Goal: Task Accomplishment & Management: Manage account settings

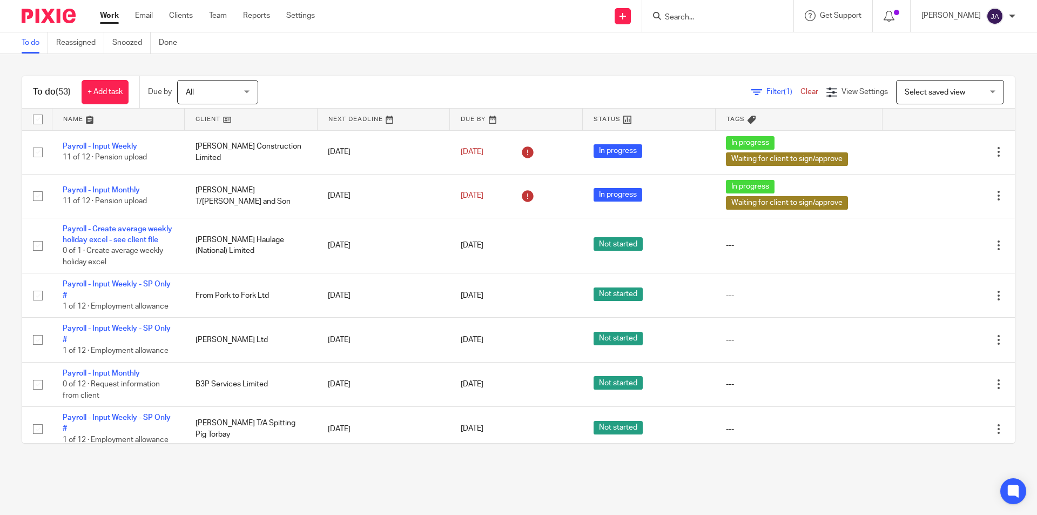
click at [247, 91] on div "All All" at bounding box center [217, 92] width 81 height 24
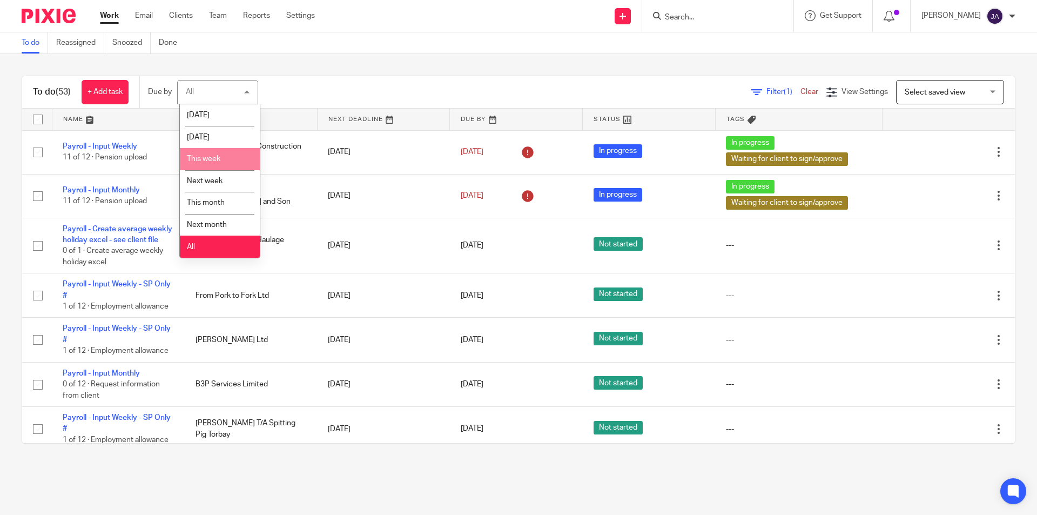
click at [195, 159] on span "This week" at bounding box center [204, 159] width 34 height 8
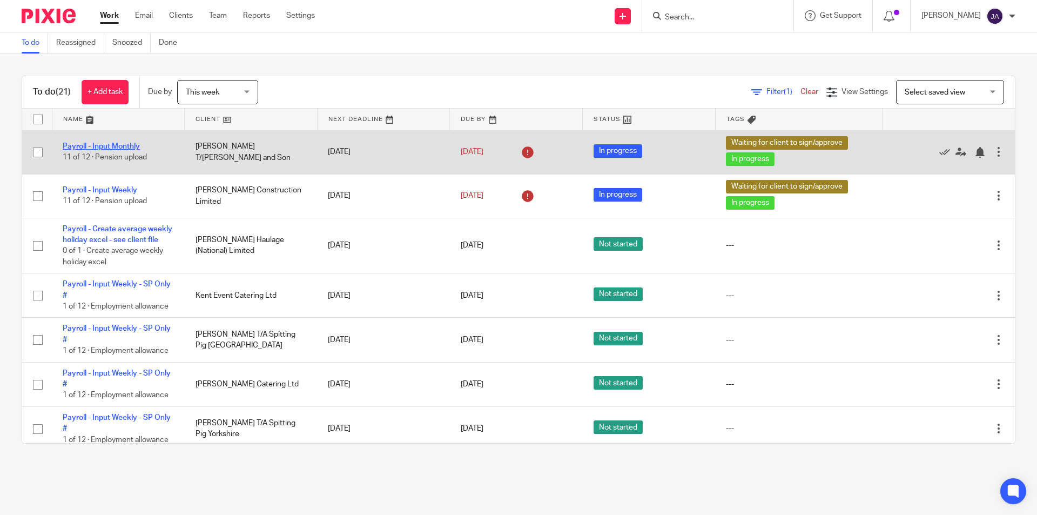
click at [109, 144] on link "Payroll - Input Monthly" at bounding box center [101, 147] width 77 height 8
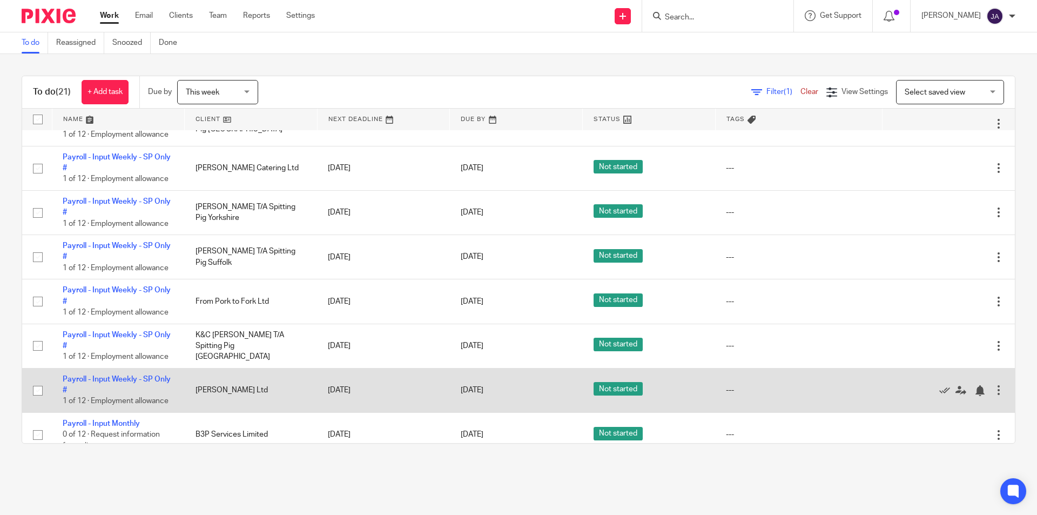
scroll to position [270, 0]
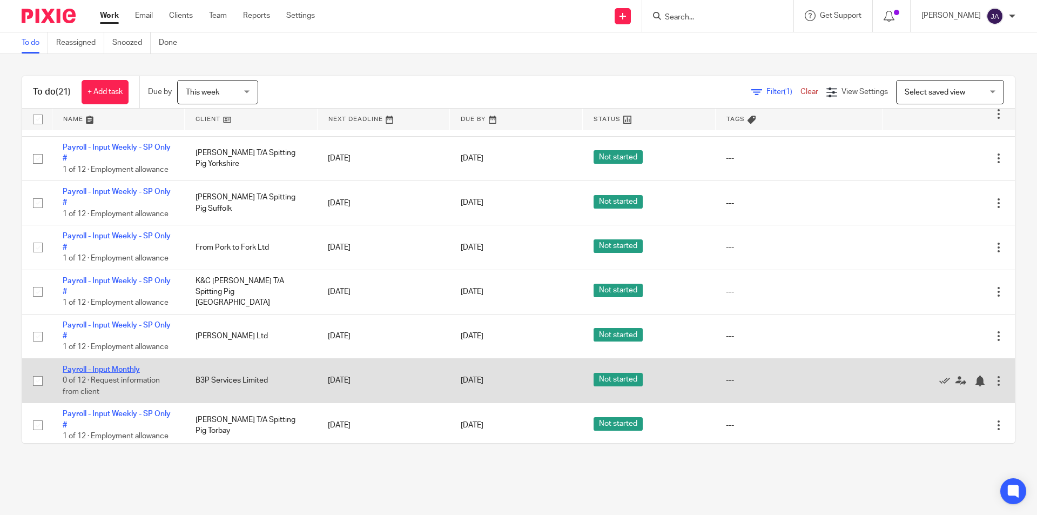
click at [129, 373] on link "Payroll - Input Monthly" at bounding box center [101, 370] width 77 height 8
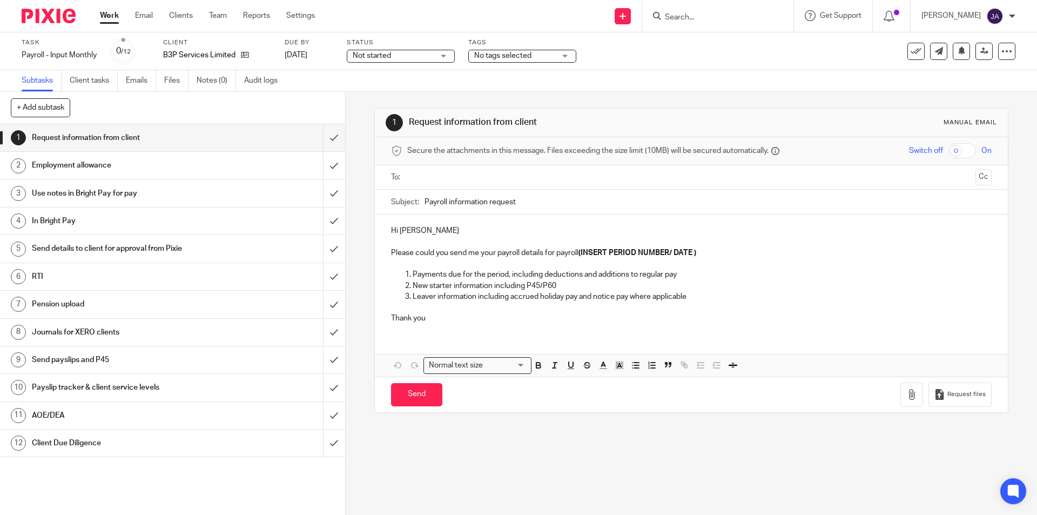
click at [373, 62] on div "Status Not started Not started Not started In progress 1" at bounding box center [401, 51] width 108 height 26
click at [373, 57] on span "Not started" at bounding box center [372, 56] width 38 height 8
click at [365, 100] on li "In progress" at bounding box center [401, 95] width 107 height 22
click at [501, 53] on span "No tags selected" at bounding box center [502, 56] width 57 height 8
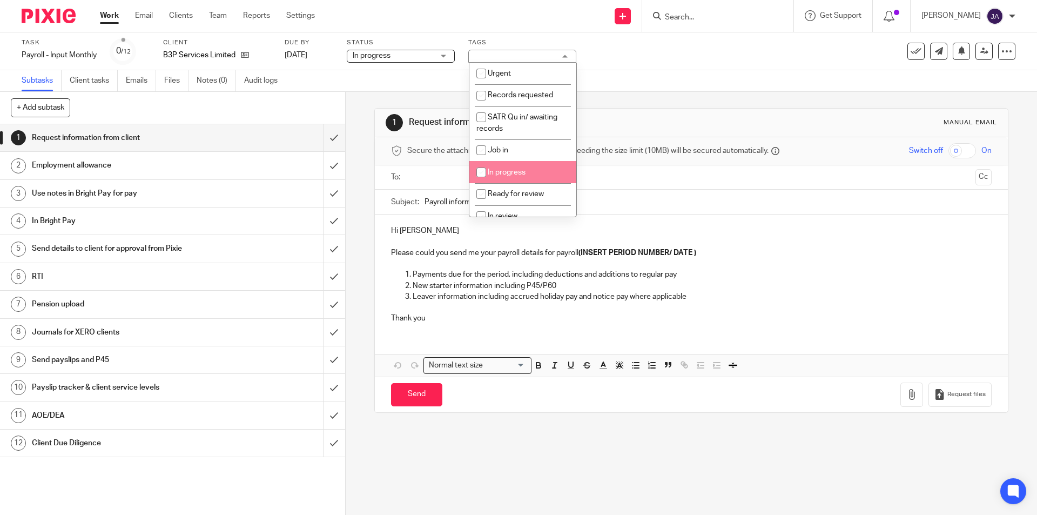
click at [494, 171] on span "In progress" at bounding box center [507, 173] width 38 height 8
checkbox input "true"
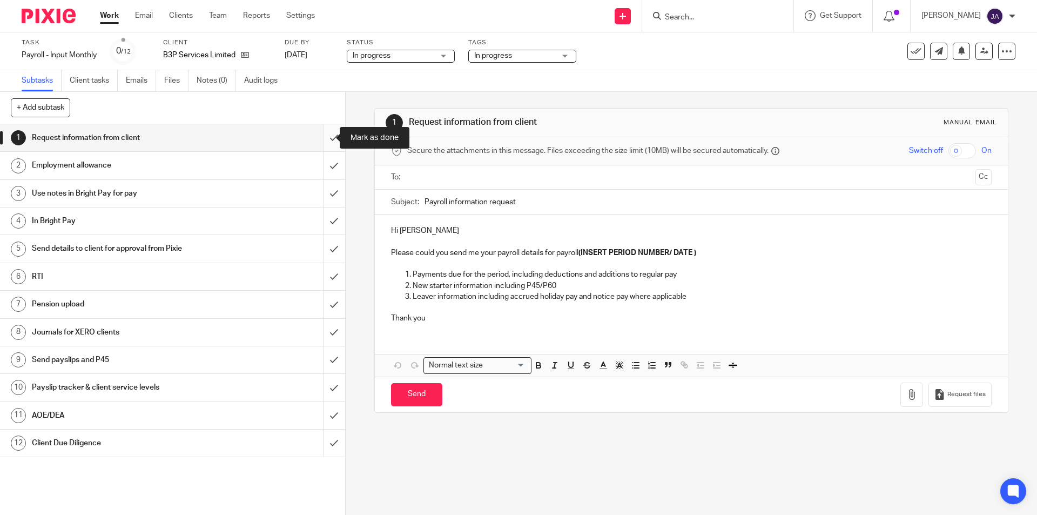
click at [324, 139] on input "submit" at bounding box center [172, 137] width 345 height 27
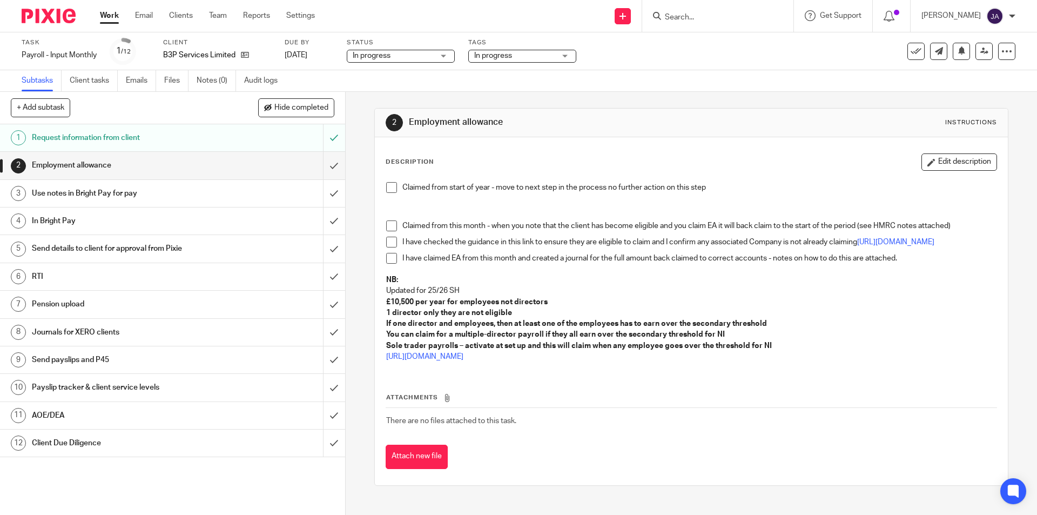
click at [391, 191] on span at bounding box center [391, 187] width 11 height 11
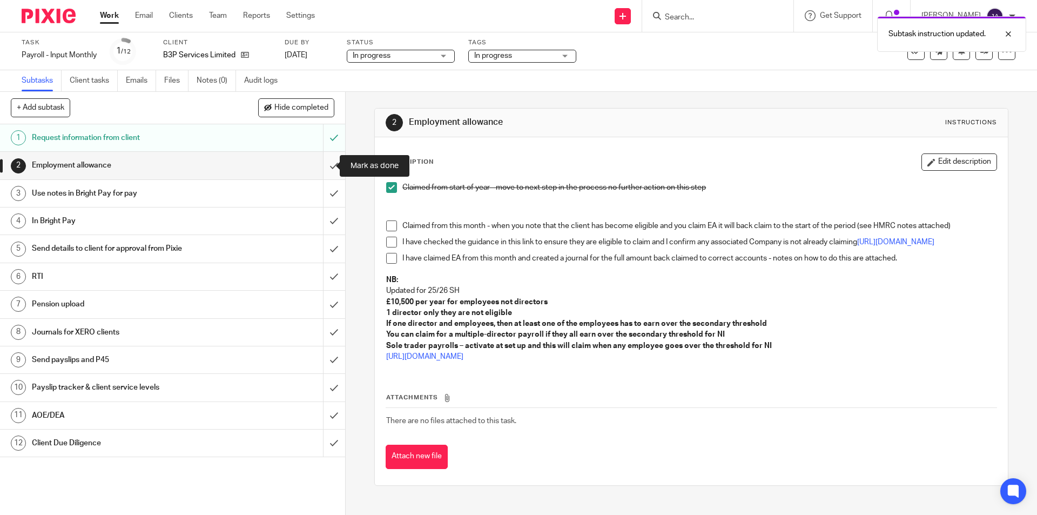
click at [318, 163] on input "submit" at bounding box center [172, 165] width 345 height 27
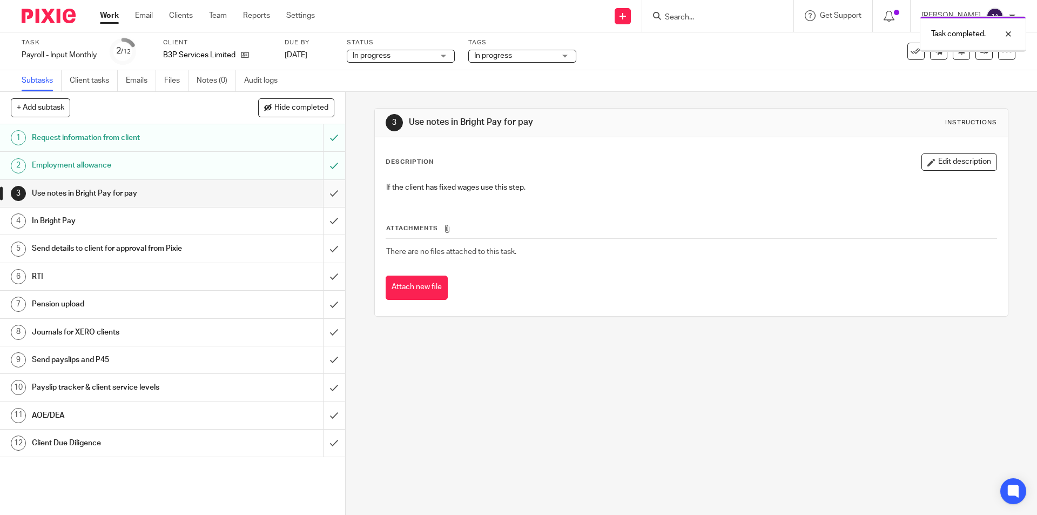
click at [322, 190] on input "submit" at bounding box center [172, 193] width 345 height 27
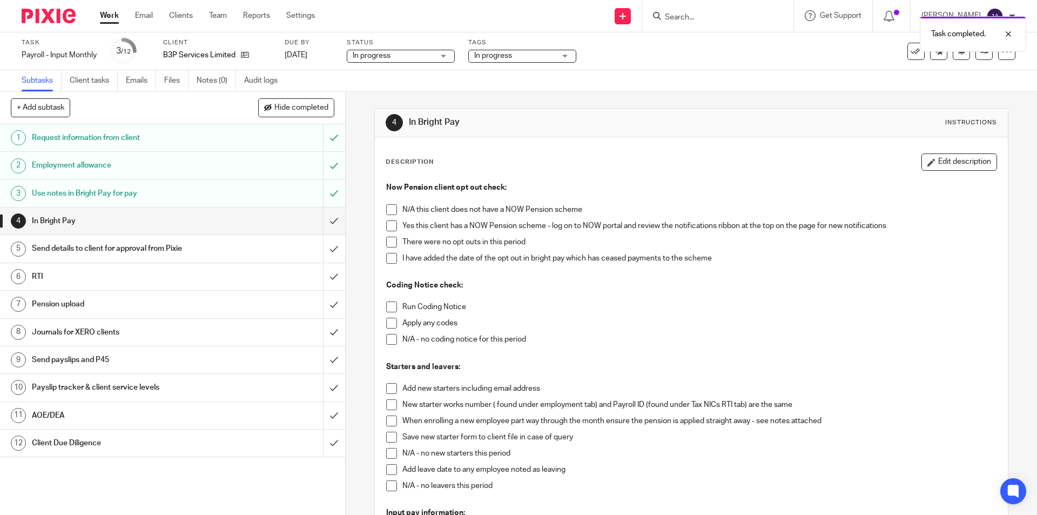
drag, startPoint x: 383, startPoint y: 226, endPoint x: 386, endPoint y: 240, distance: 14.5
click at [383, 227] on div "Now Pension client opt out check: N/A this client does not have a NOW Pension s…" at bounding box center [691, 466] width 621 height 578
click at [389, 226] on span at bounding box center [391, 225] width 11 height 11
click at [389, 241] on span at bounding box center [391, 242] width 11 height 11
click at [390, 309] on span at bounding box center [391, 307] width 11 height 11
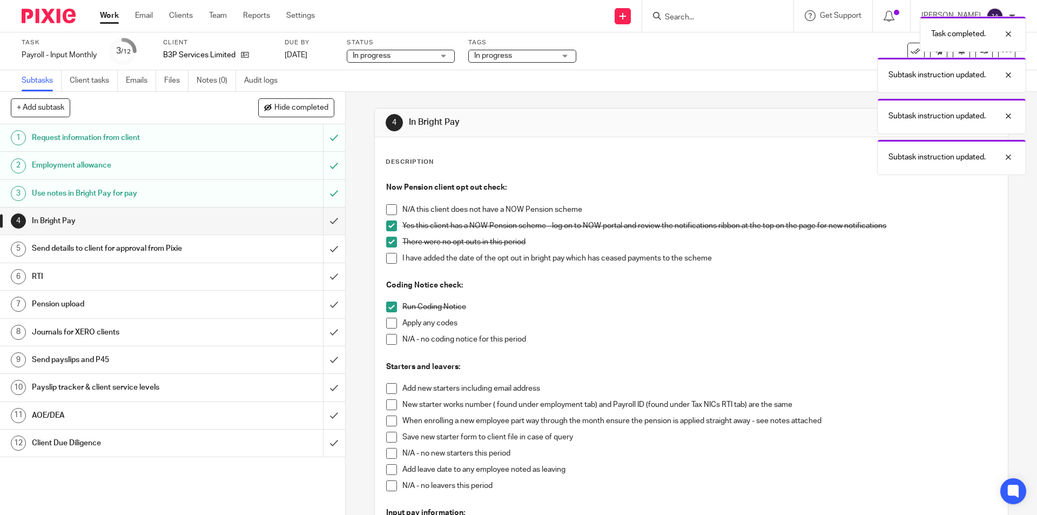
click at [387, 327] on span at bounding box center [391, 323] width 11 height 11
click at [389, 324] on span at bounding box center [391, 323] width 11 height 11
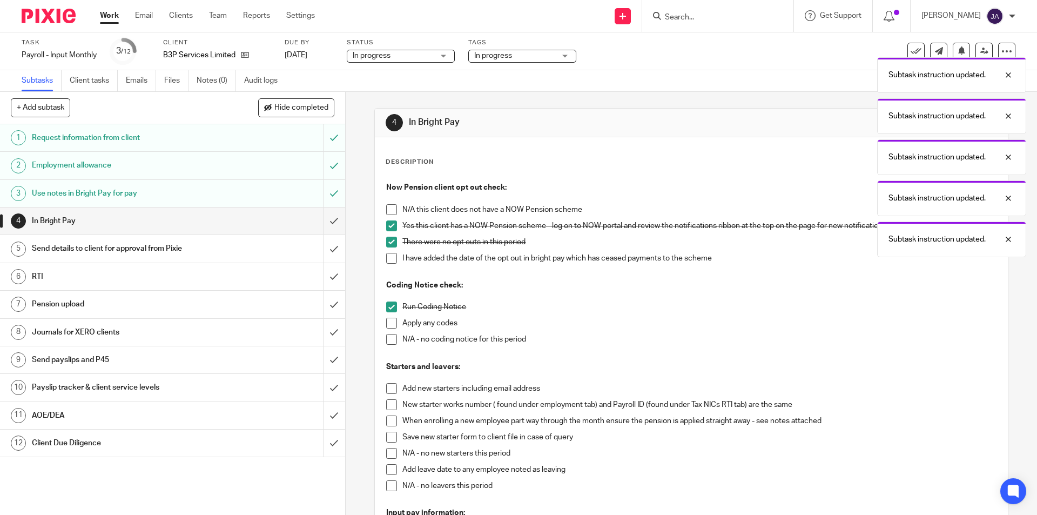
click at [391, 342] on span at bounding box center [391, 339] width 11 height 11
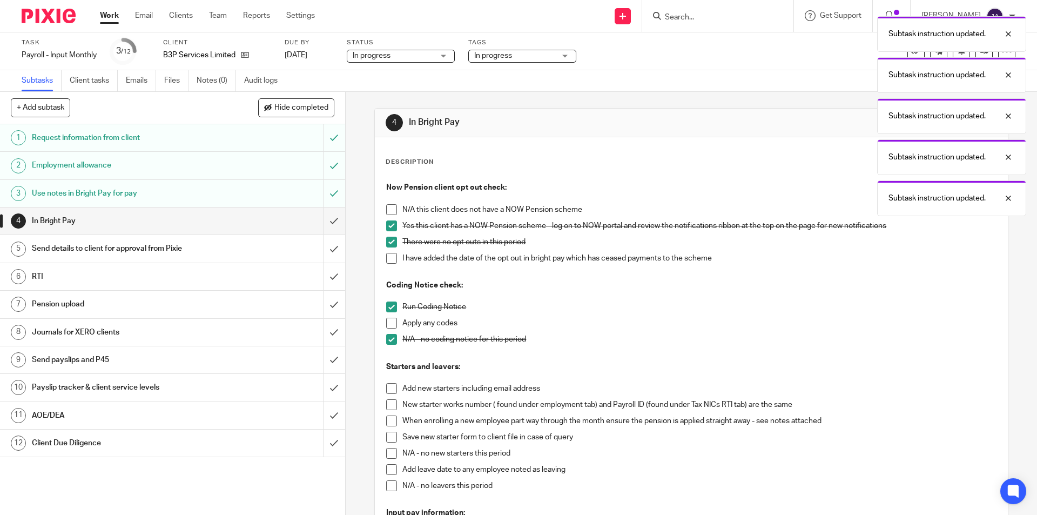
scroll to position [162, 0]
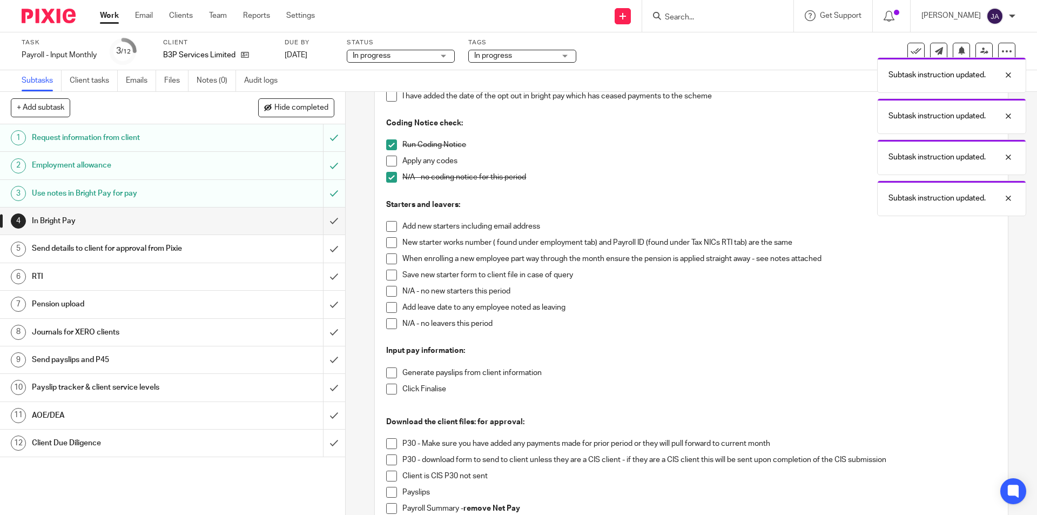
click at [386, 292] on span at bounding box center [391, 291] width 11 height 11
click at [387, 323] on span at bounding box center [391, 323] width 11 height 11
click at [386, 387] on span at bounding box center [391, 389] width 11 height 11
click at [389, 370] on span at bounding box center [391, 372] width 11 height 11
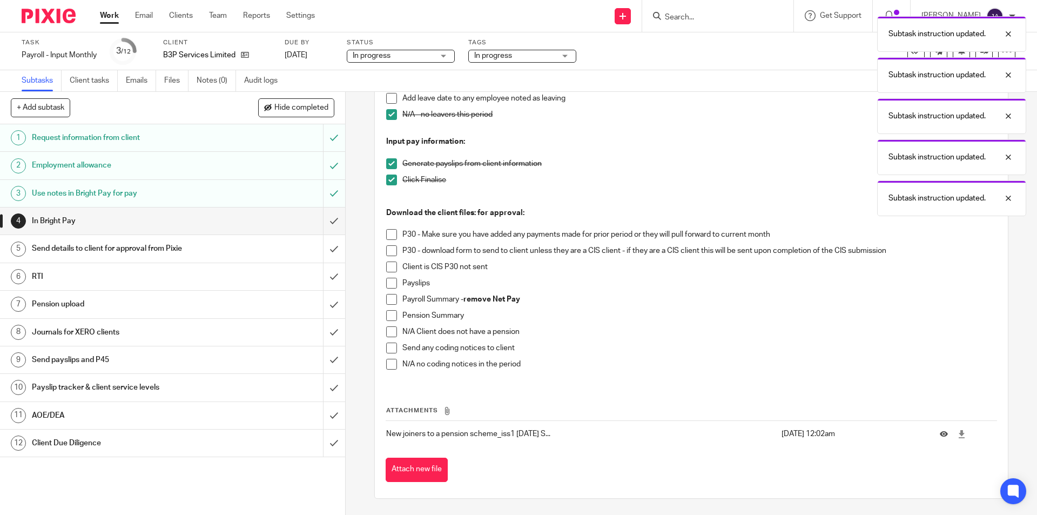
click at [387, 265] on span at bounding box center [391, 267] width 11 height 11
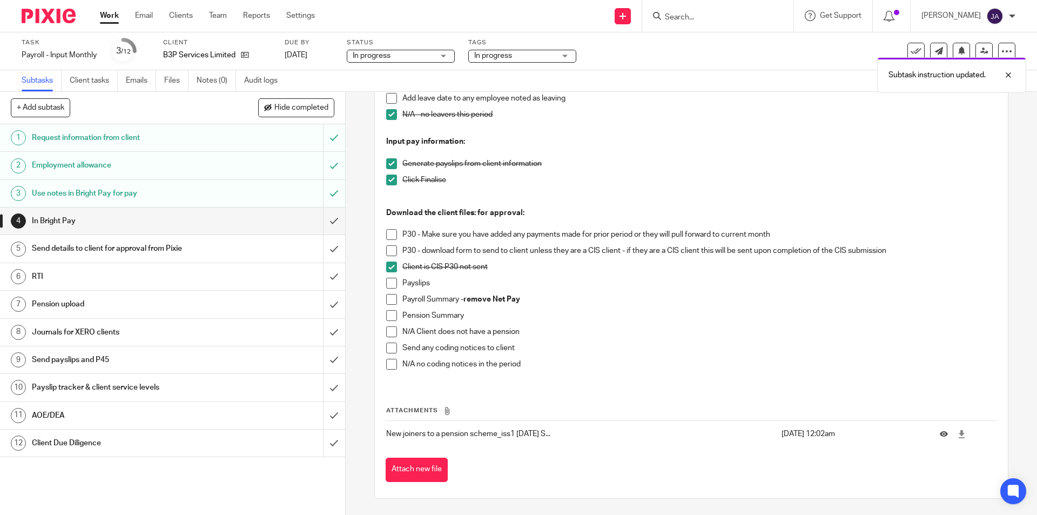
click at [391, 284] on span at bounding box center [391, 283] width 11 height 11
click at [391, 296] on span at bounding box center [391, 299] width 11 height 11
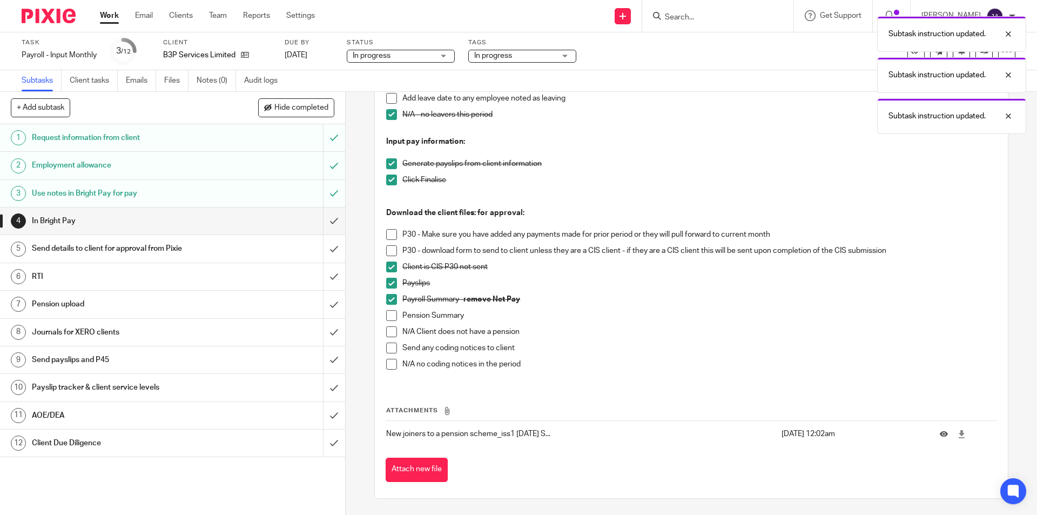
click at [388, 315] on span at bounding box center [391, 315] width 11 height 11
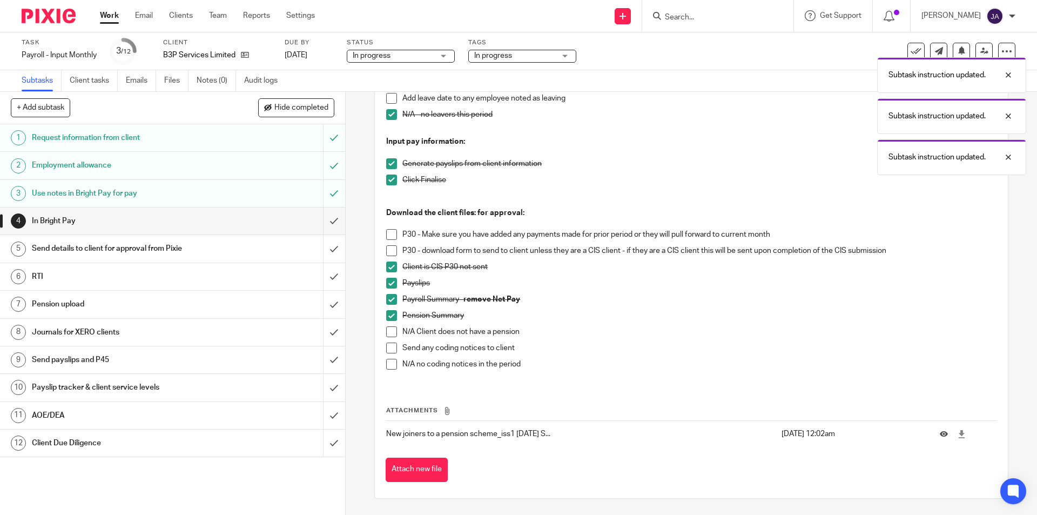
click at [387, 364] on span at bounding box center [391, 364] width 11 height 11
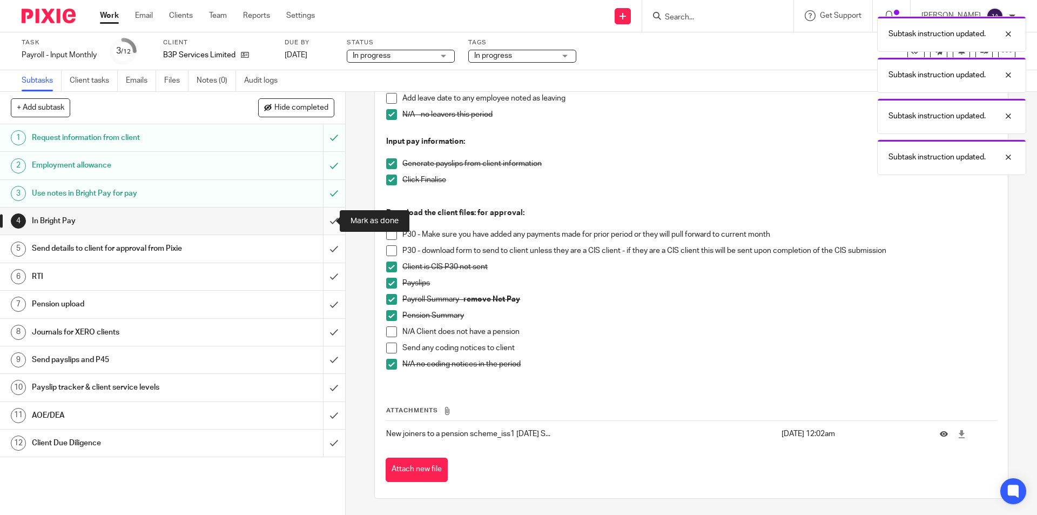
click at [325, 220] on input "submit" at bounding box center [172, 220] width 345 height 27
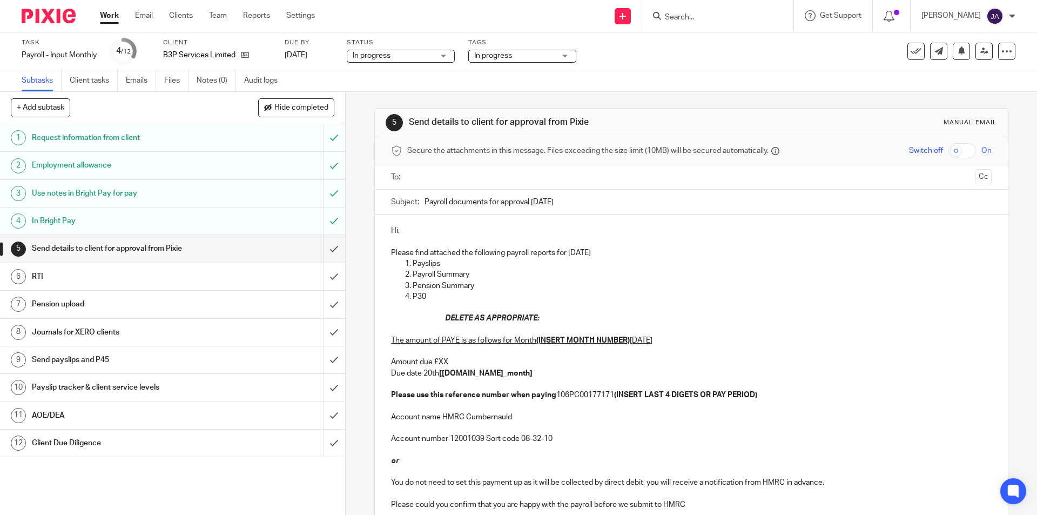
click at [424, 178] on input "text" at bounding box center [691, 177] width 560 height 12
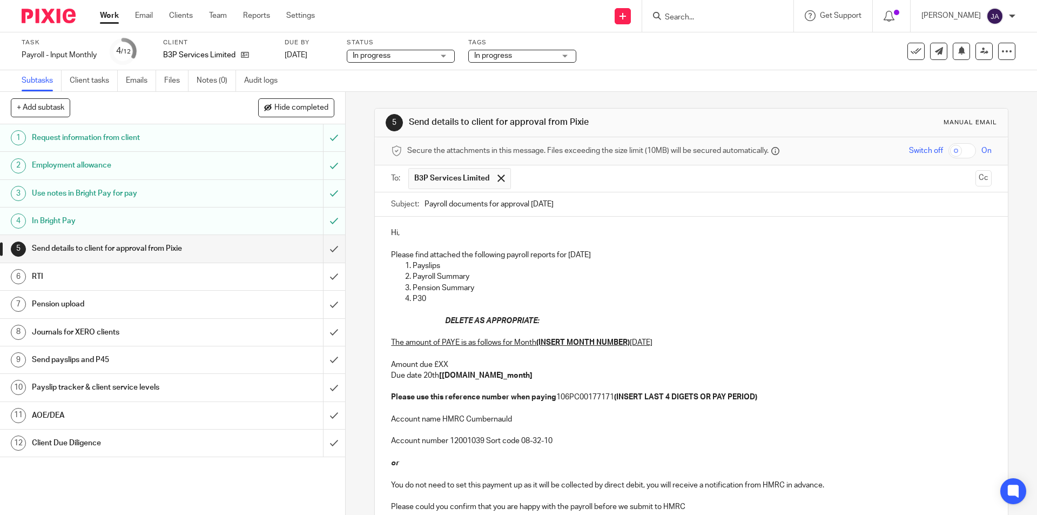
click at [425, 204] on input "Payroll documents for approval September 2025" at bounding box center [708, 204] width 567 height 24
paste input "Month 5 B3P Services Ltd"
click at [448, 204] on input "Month 5 B3P Services Ltd Payroll documents for approval September 2025" at bounding box center [708, 204] width 567 height 24
click at [451, 205] on input "Month 5 B3P Services Ltd Payroll documents for approval September 2025" at bounding box center [708, 204] width 567 height 24
type input "Month 6 B3P Services Ltd Payroll documents for approval September 2025"
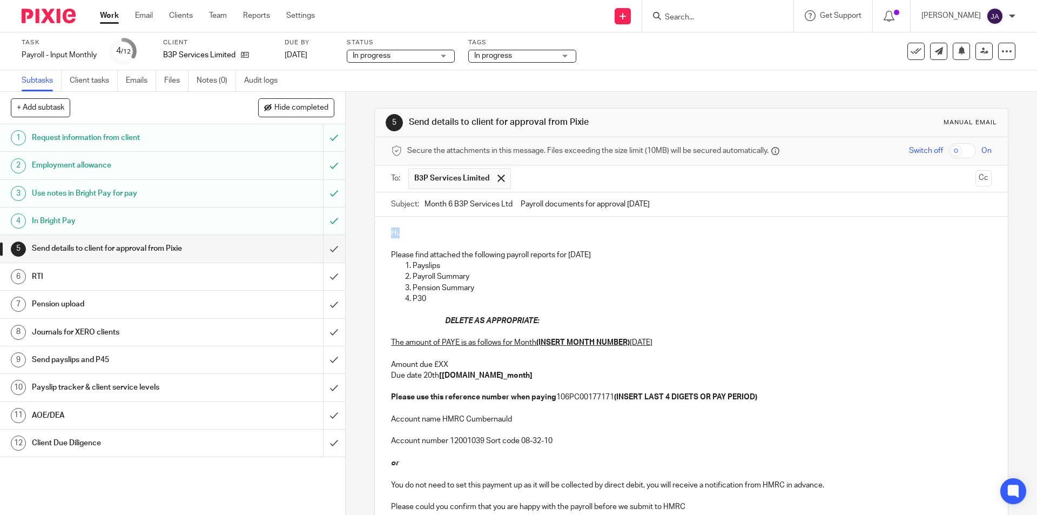
drag, startPoint x: 423, startPoint y: 235, endPoint x: 371, endPoint y: 227, distance: 52.4
click at [374, 227] on div "5 Send details to client for approval from Pixie Manual email Secure the attach…" at bounding box center [691, 354] width 634 height 493
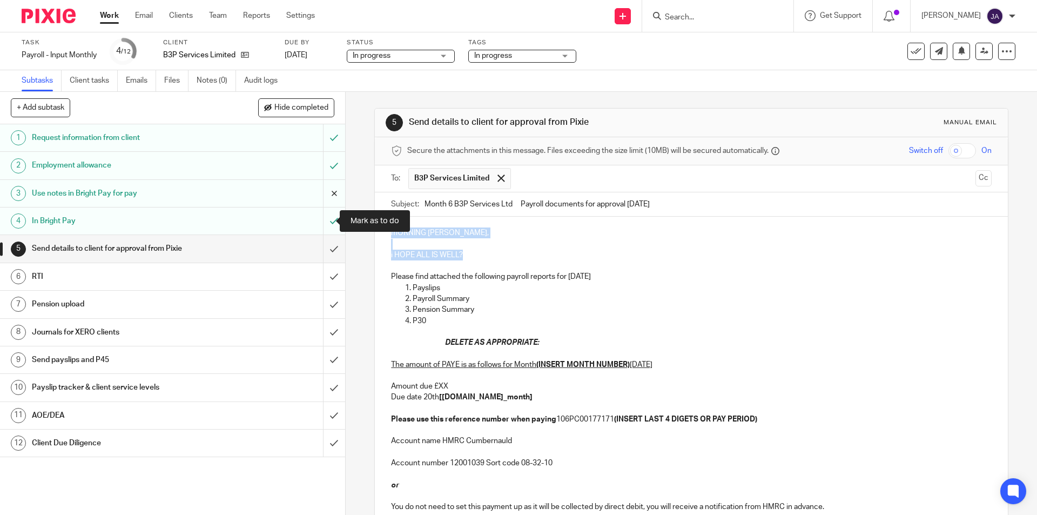
drag, startPoint x: 472, startPoint y: 251, endPoint x: 323, endPoint y: 207, distance: 155.1
click at [323, 206] on div "+ Add subtask Hide completed Cancel + Add 1 Request information from client 2 E…" at bounding box center [518, 303] width 1037 height 423
click at [640, 279] on p "Please find attached the following payroll reports for September 2025" at bounding box center [691, 276] width 600 height 11
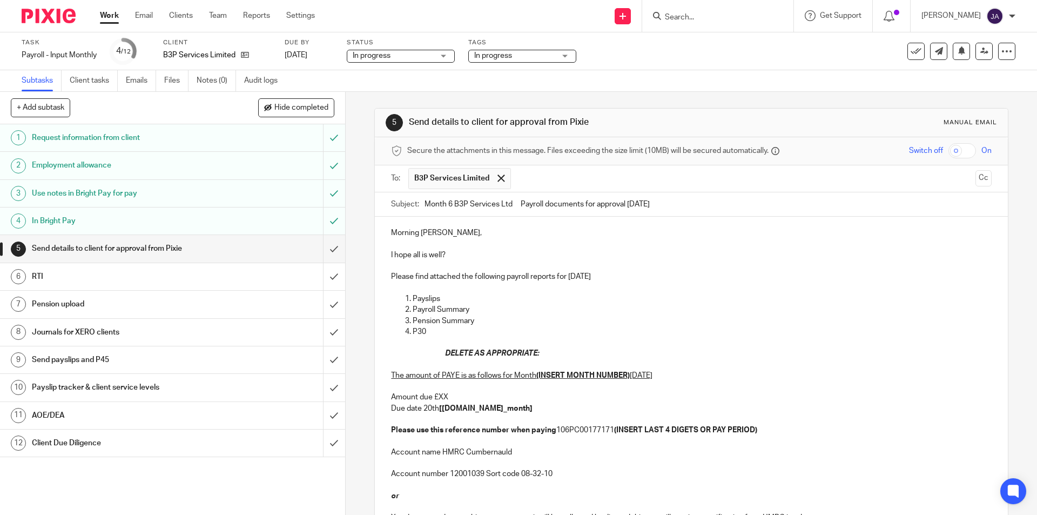
scroll to position [135, 0]
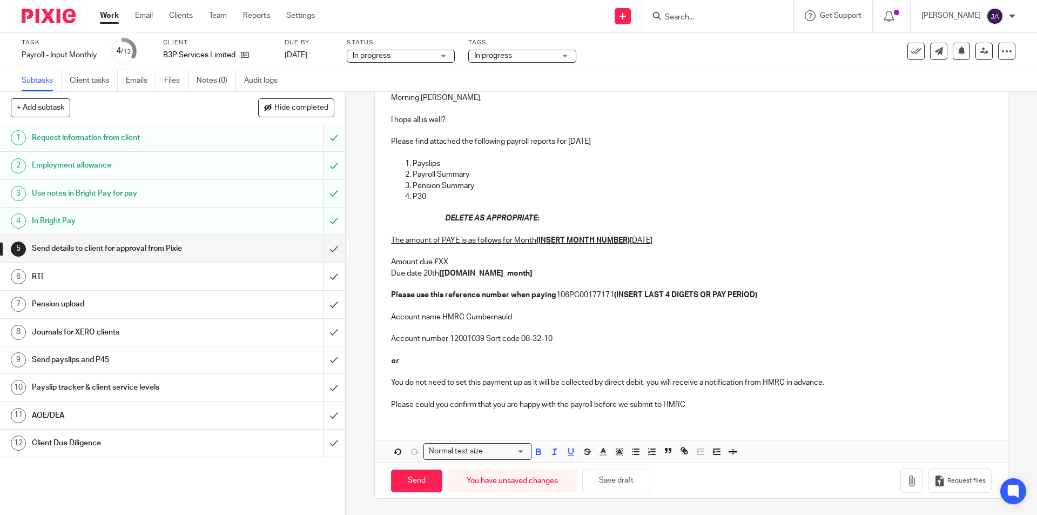
drag, startPoint x: 833, startPoint y: 384, endPoint x: 406, endPoint y: 216, distance: 459.3
click at [406, 216] on div "Morning Carole, I hope all is well? Please find attached the following payroll …" at bounding box center [691, 250] width 633 height 337
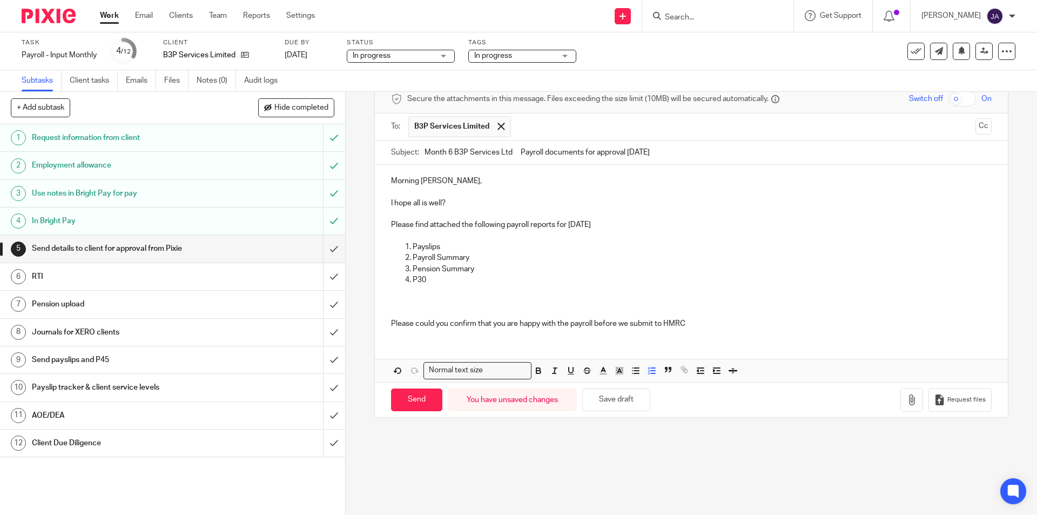
click at [439, 278] on p "P30" at bounding box center [702, 279] width 579 height 11
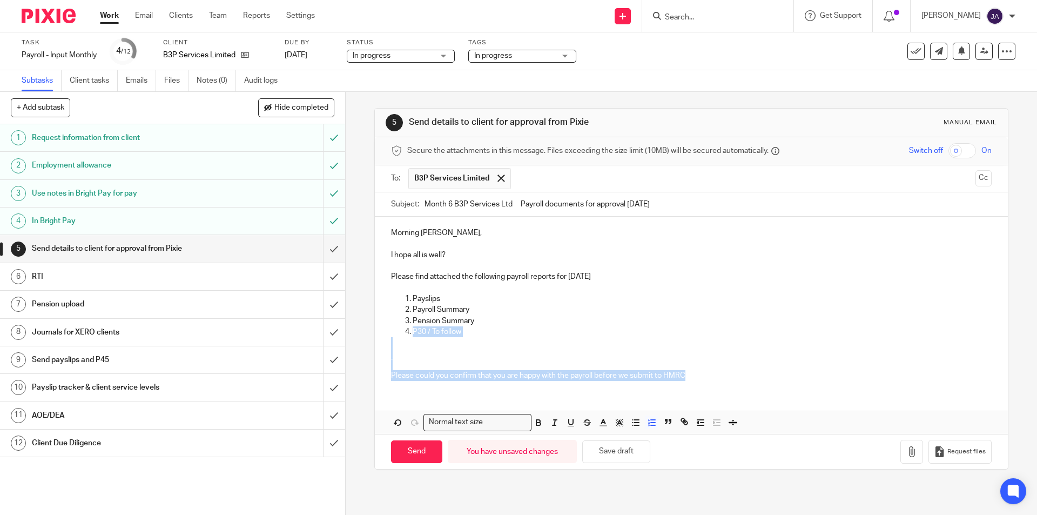
scroll to position [0, 0]
drag, startPoint x: 697, startPoint y: 326, endPoint x: 366, endPoint y: 344, distance: 330.6
click at [366, 344] on div "5 Send details to client for approval from Pixie Manual email Secure the attach…" at bounding box center [692, 303] width 692 height 423
click at [537, 425] on icon "button" at bounding box center [539, 424] width 4 height 3
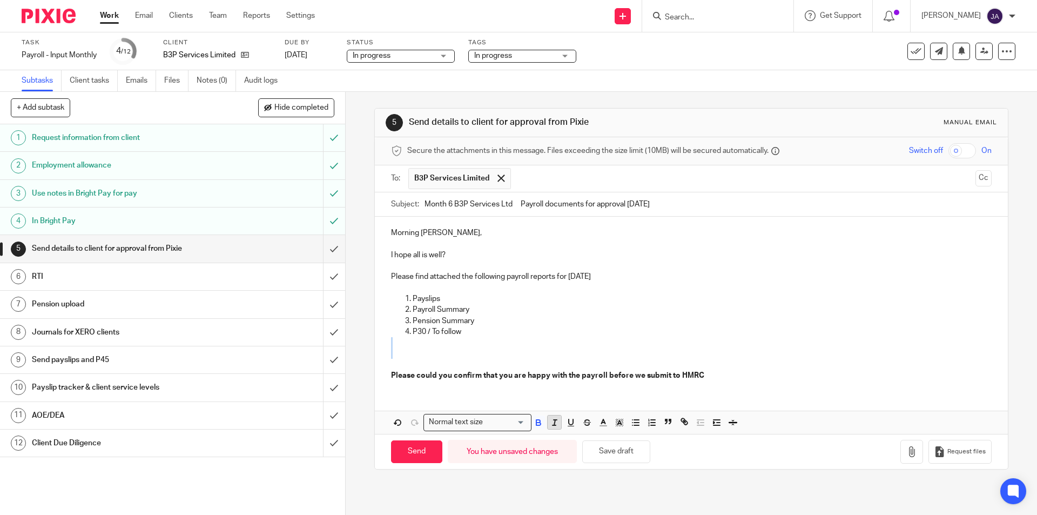
click at [554, 427] on button "button" at bounding box center [555, 423] width 14 height 14
click at [566, 332] on p "P30 / To follow" at bounding box center [702, 331] width 579 height 11
click at [907, 451] on icon "button" at bounding box center [912, 451] width 11 height 11
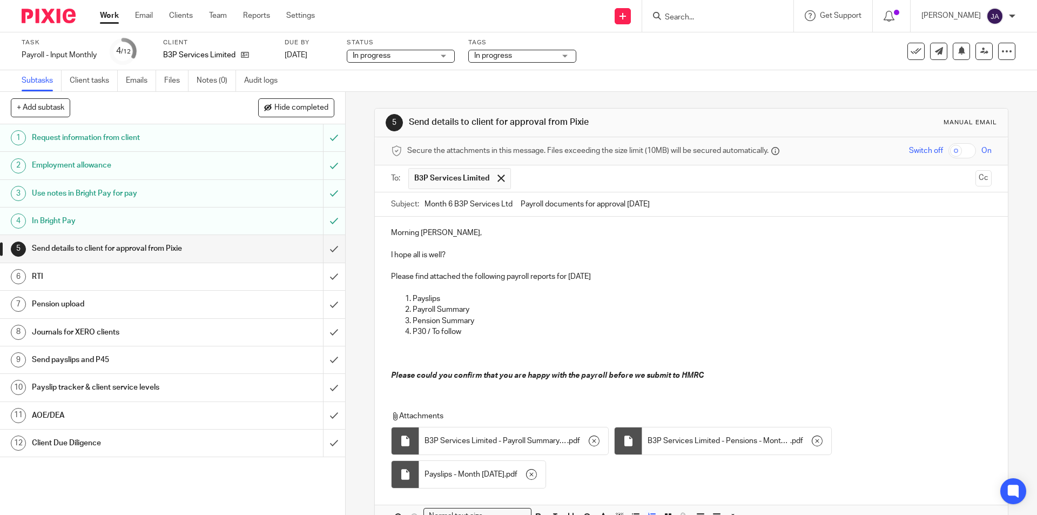
scroll to position [65, 0]
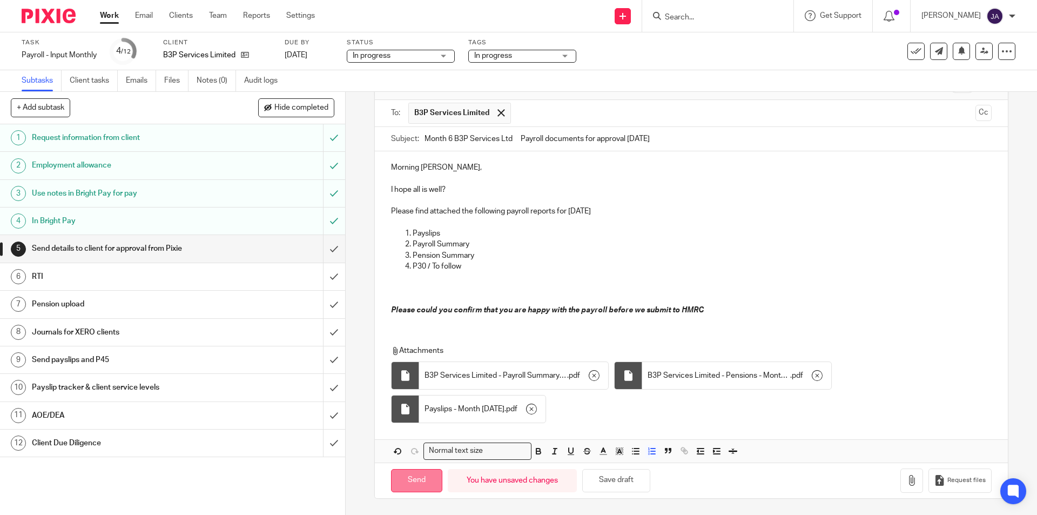
click at [425, 486] on input "Send" at bounding box center [416, 480] width 51 height 23
type input "Sent"
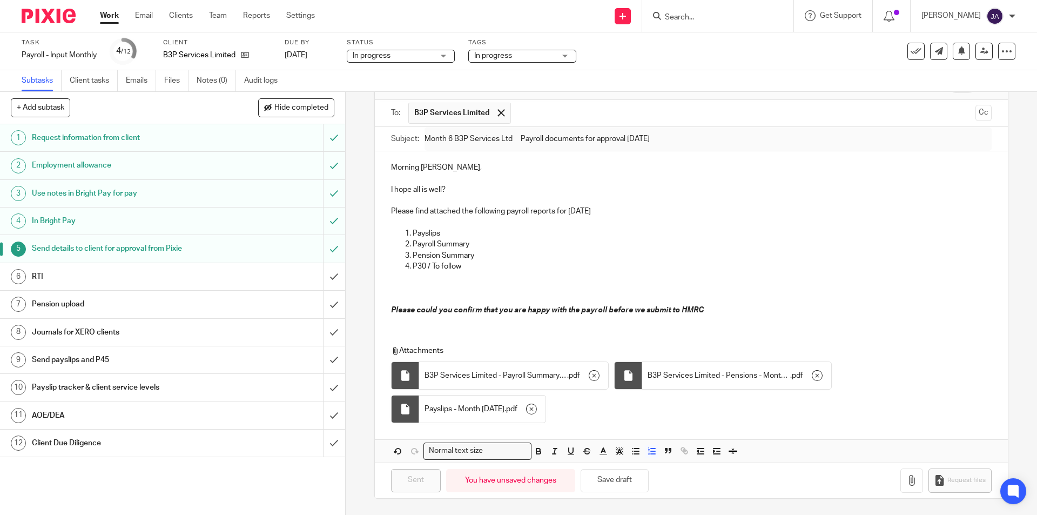
click at [125, 444] on h1 "Client Due Diligence" at bounding box center [125, 443] width 187 height 16
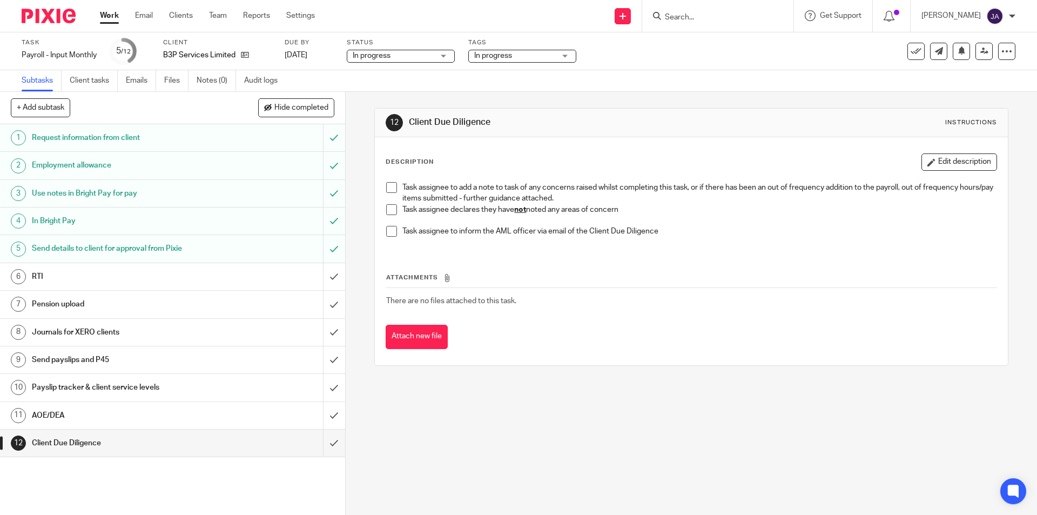
click at [397, 210] on li "Task assignee declares they have not noted any areas of concern" at bounding box center [691, 215] width 610 height 22
click at [391, 210] on span at bounding box center [391, 209] width 11 height 11
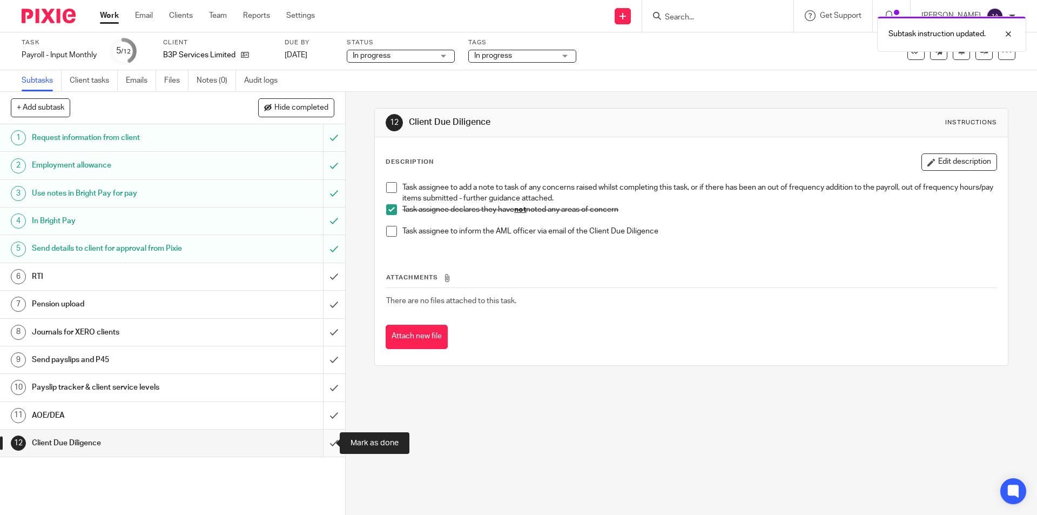
click at [326, 448] on input "submit" at bounding box center [172, 443] width 345 height 27
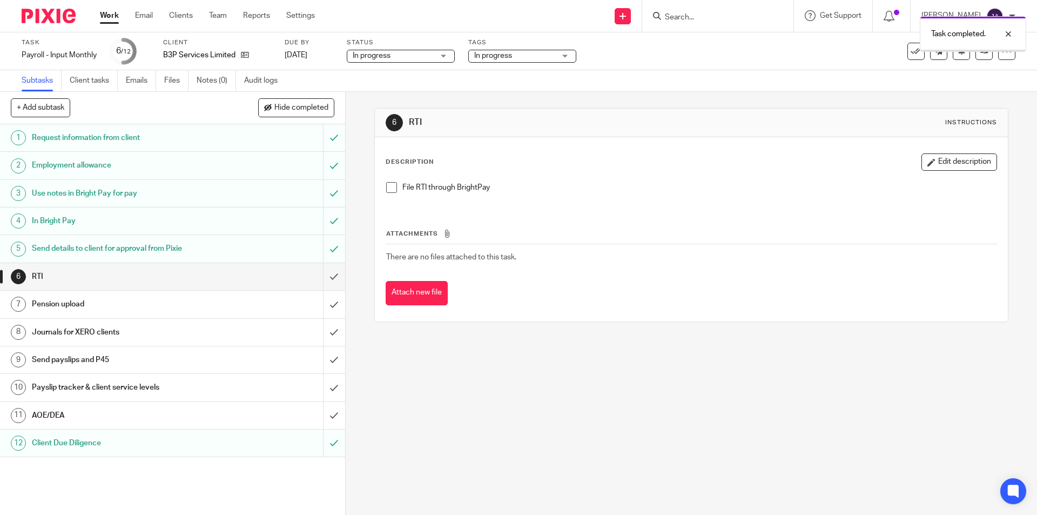
click at [192, 417] on h1 "AOE/DEA" at bounding box center [125, 415] width 187 height 16
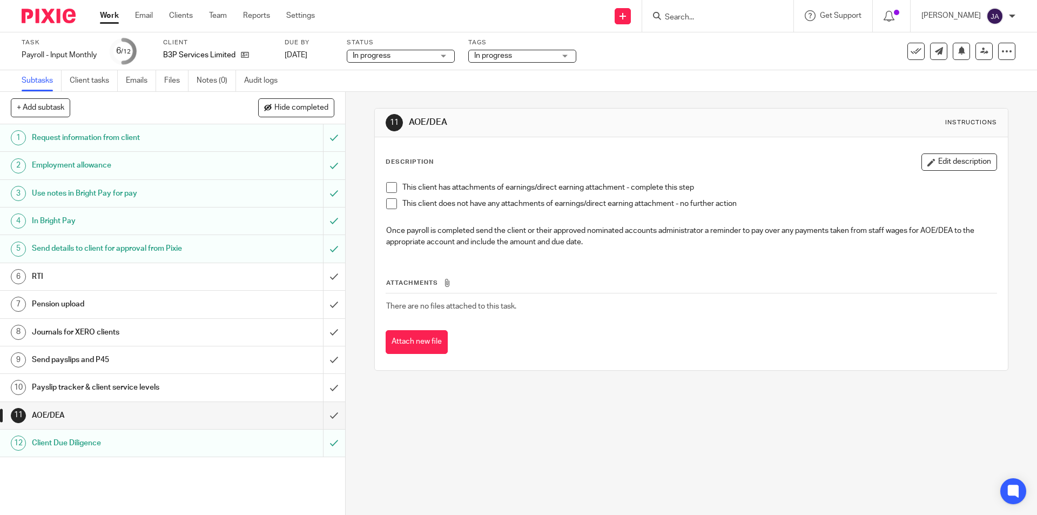
click at [388, 201] on span at bounding box center [391, 203] width 11 height 11
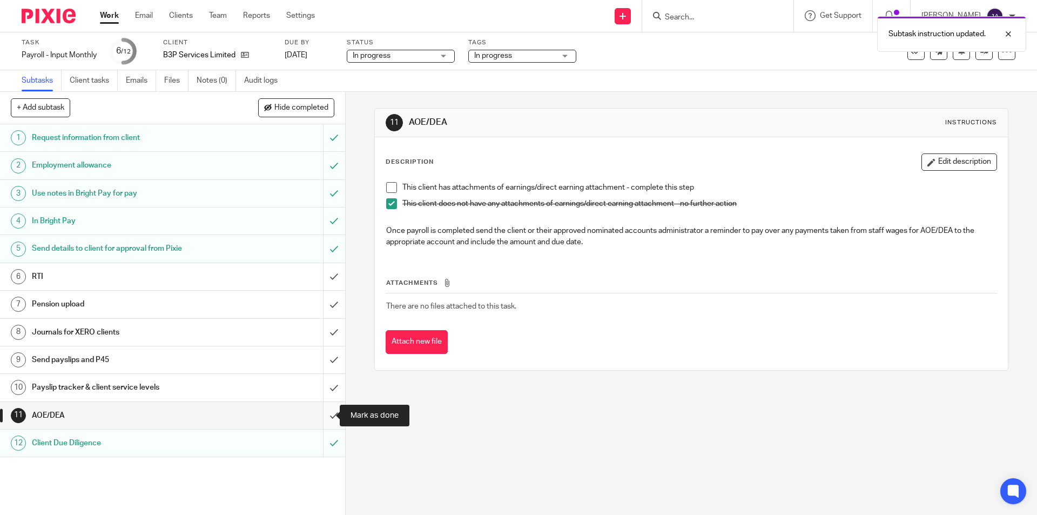
click at [320, 414] on input "submit" at bounding box center [172, 415] width 345 height 27
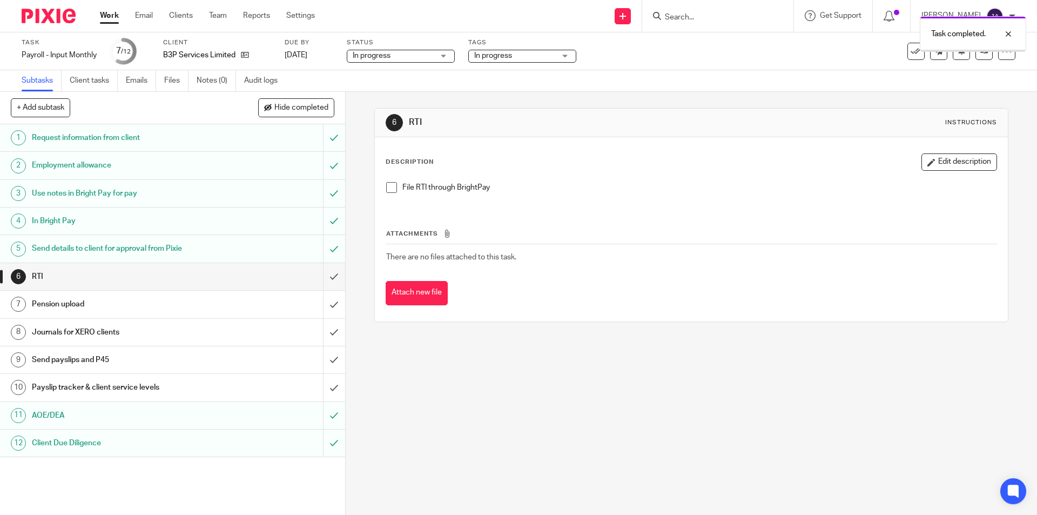
click at [211, 385] on h1 "Payslip tracker & client service levels" at bounding box center [125, 387] width 187 height 16
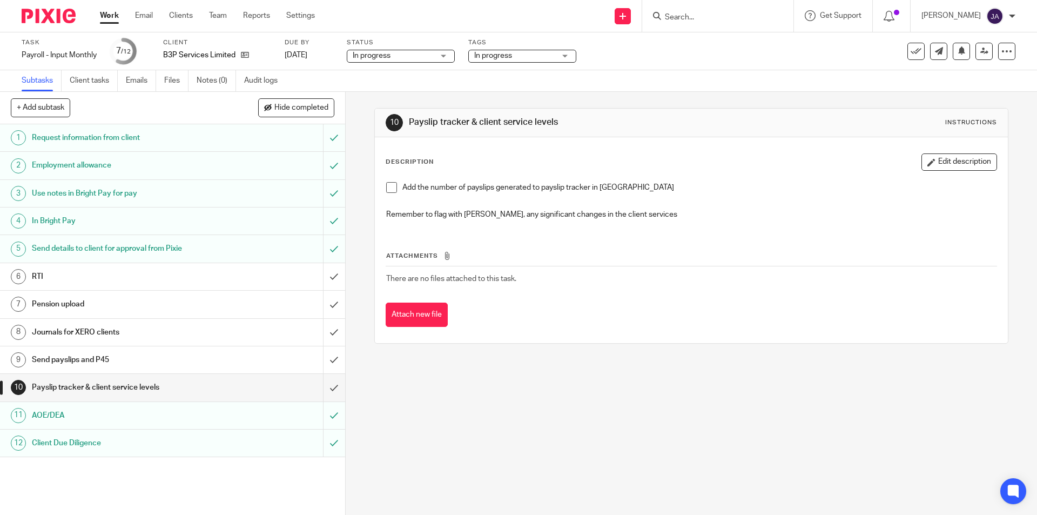
click at [386, 189] on span at bounding box center [391, 187] width 11 height 11
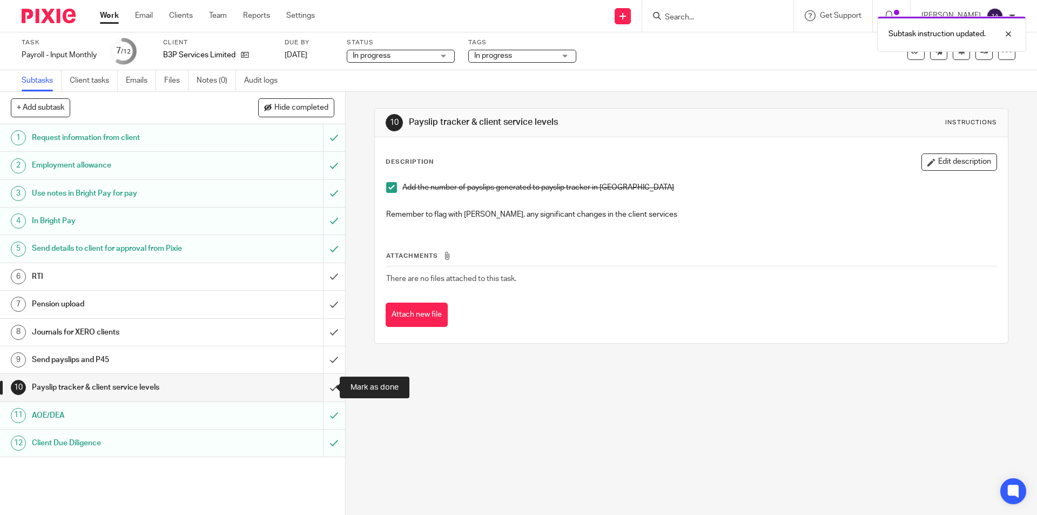
click at [321, 389] on input "submit" at bounding box center [172, 387] width 345 height 27
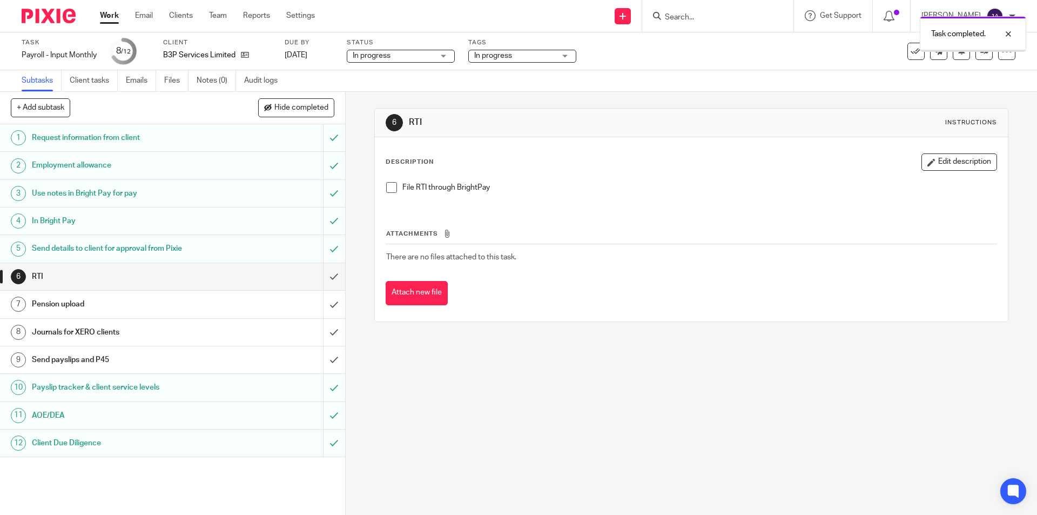
click at [184, 365] on h1 "Send payslips and P45" at bounding box center [125, 360] width 187 height 16
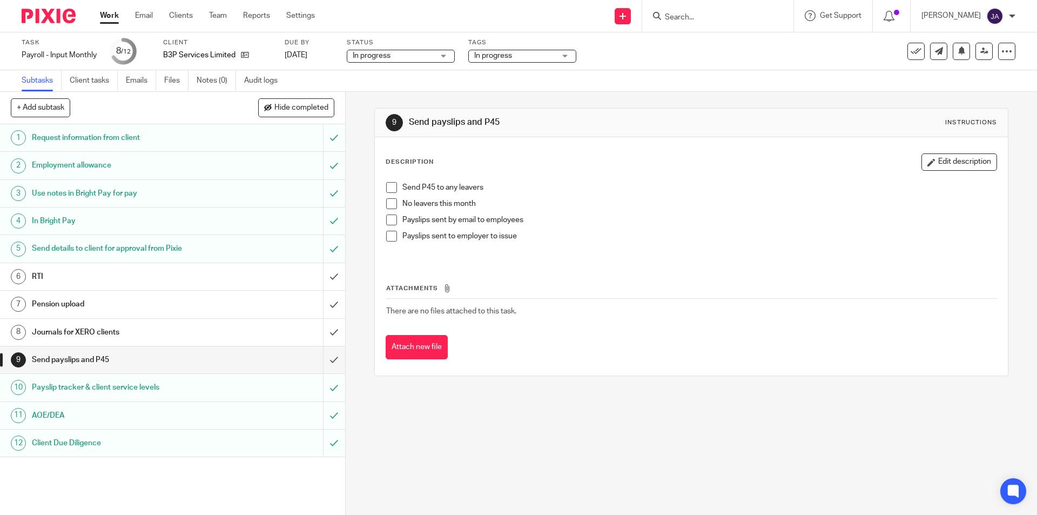
click at [388, 207] on span at bounding box center [391, 203] width 11 height 11
click at [386, 239] on span at bounding box center [391, 236] width 11 height 11
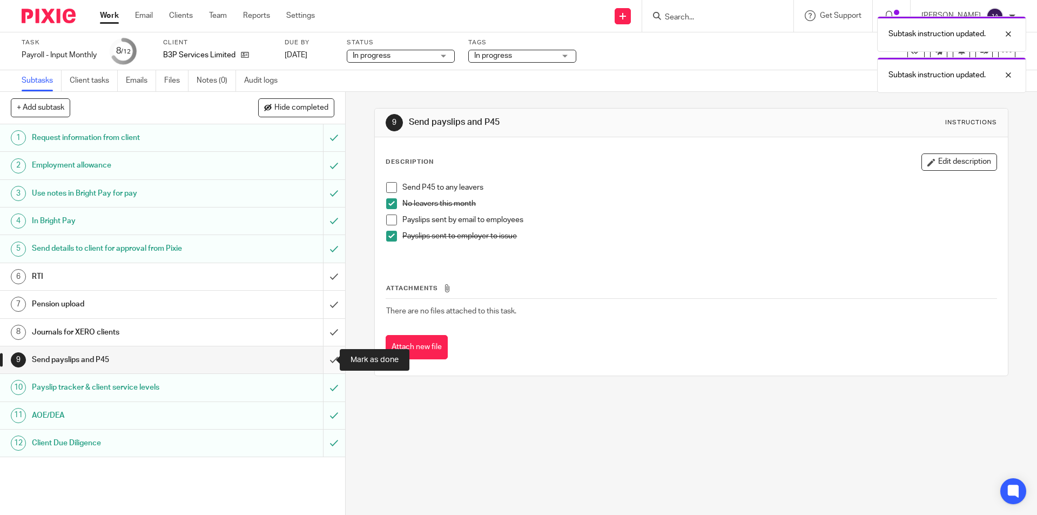
click at [317, 361] on input "submit" at bounding box center [172, 359] width 345 height 27
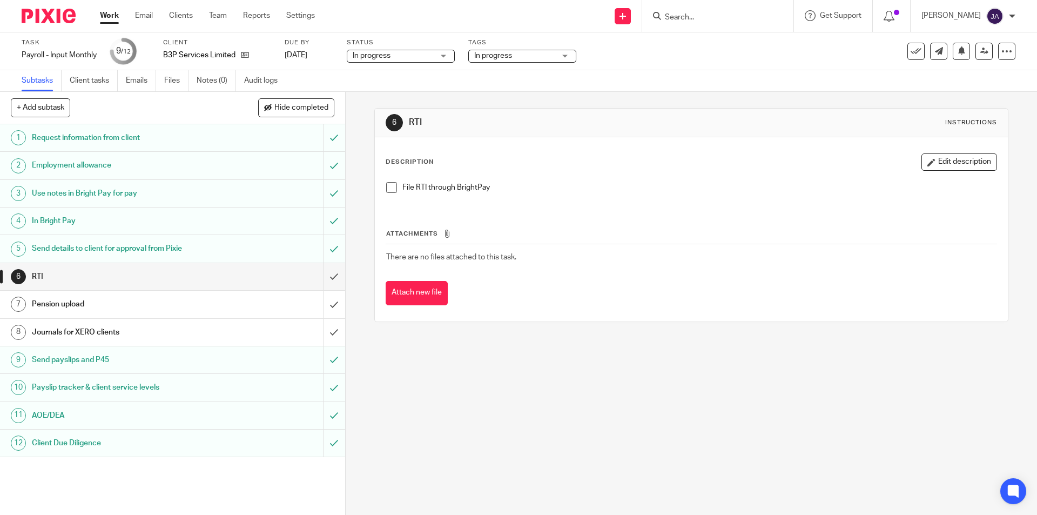
click at [170, 332] on h1 "Journals for XERO clients" at bounding box center [125, 332] width 187 height 16
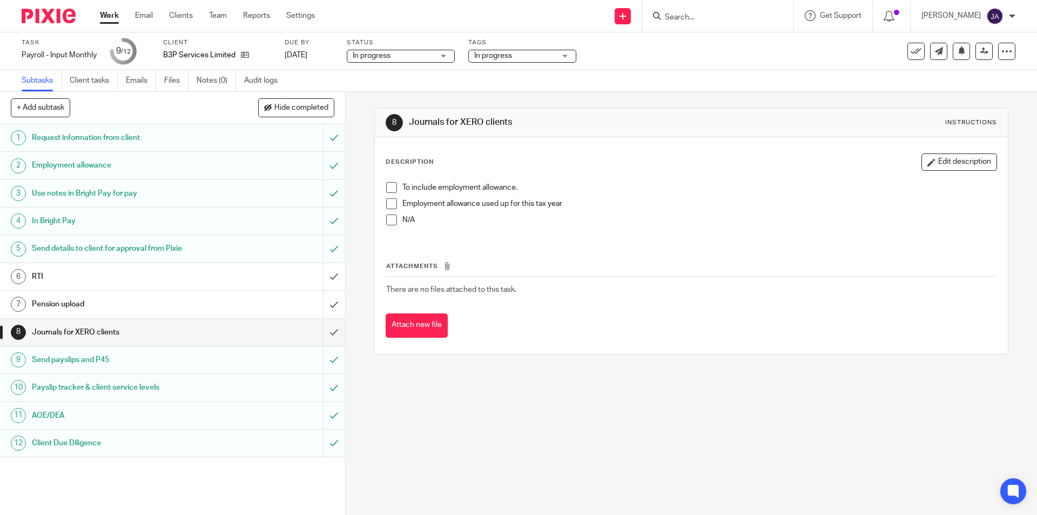
click at [390, 191] on span at bounding box center [391, 187] width 11 height 11
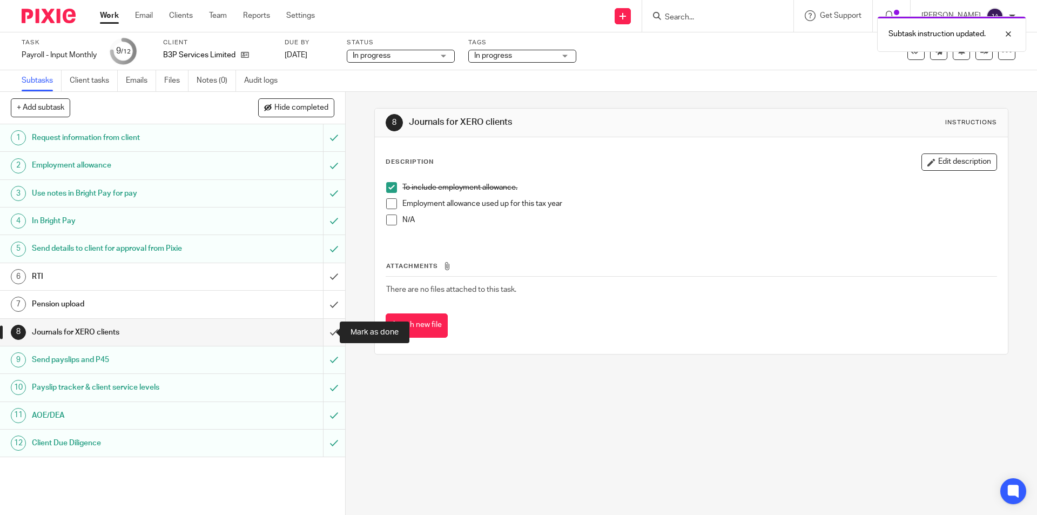
click at [326, 336] on input "submit" at bounding box center [172, 332] width 345 height 27
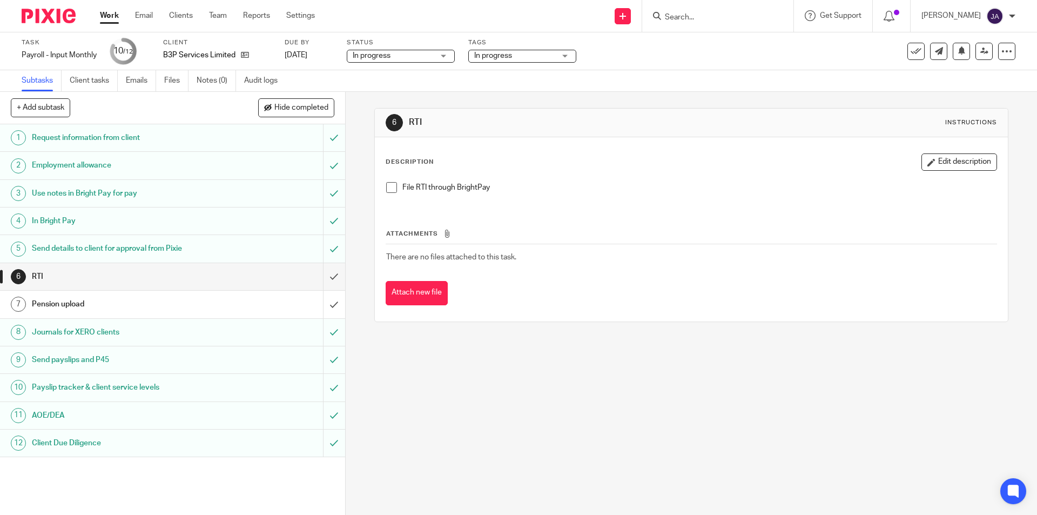
click at [103, 19] on link "Work" at bounding box center [109, 15] width 19 height 11
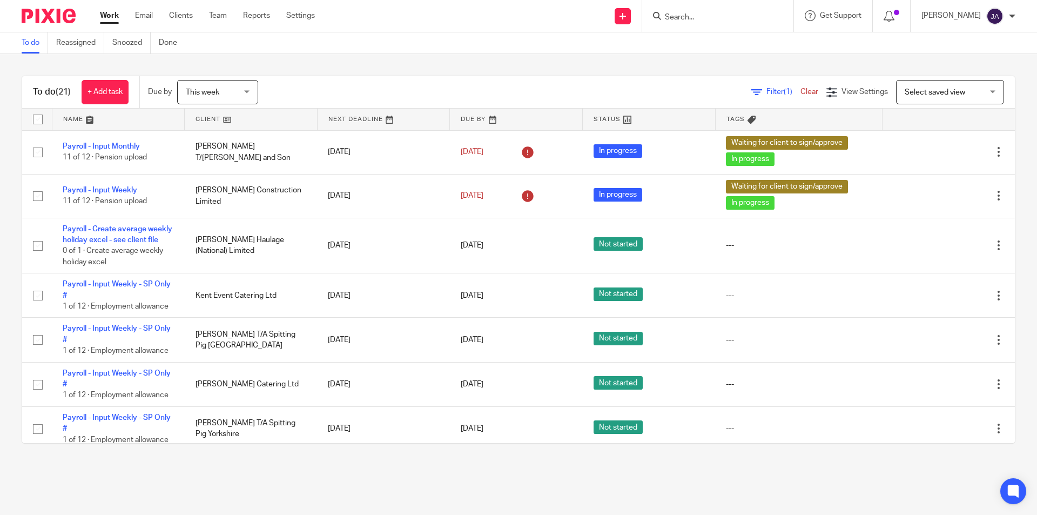
click at [248, 91] on div "This week This week" at bounding box center [217, 92] width 81 height 24
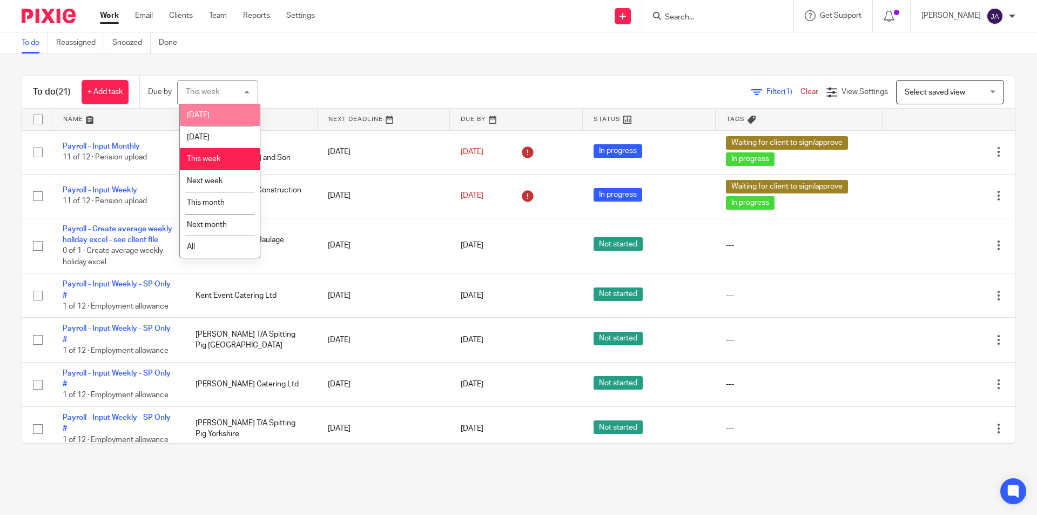
click at [213, 113] on li "[DATE]" at bounding box center [220, 115] width 80 height 22
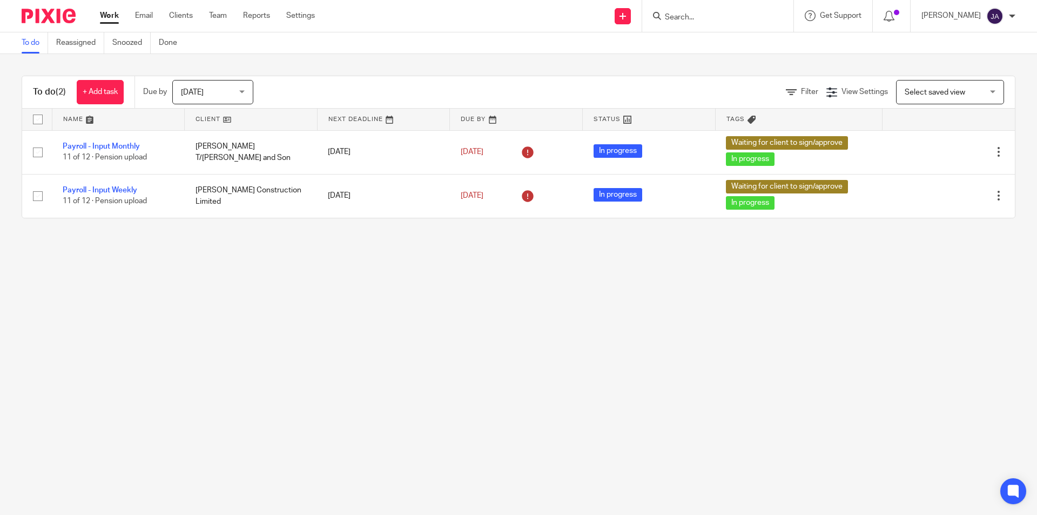
click at [243, 91] on div "[DATE] [DATE]" at bounding box center [212, 92] width 81 height 24
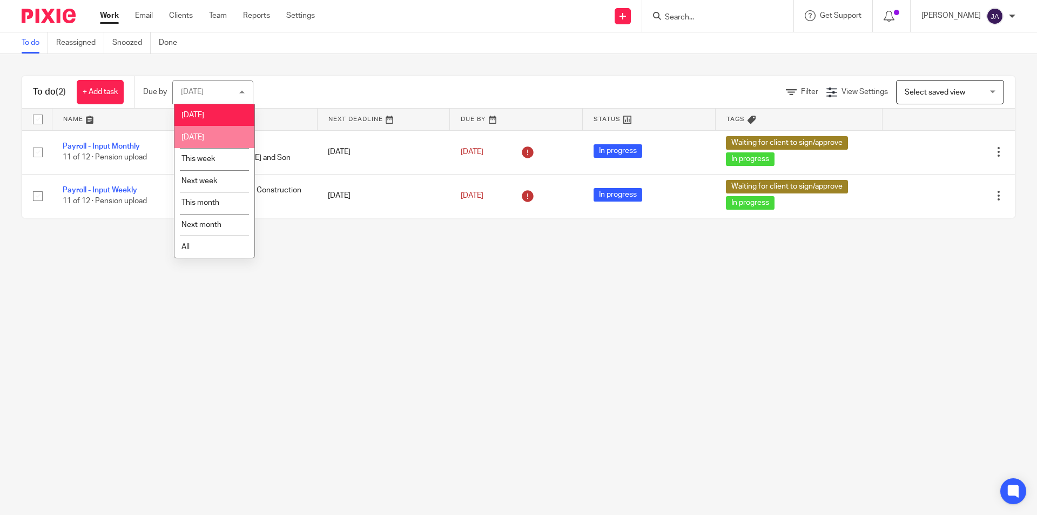
click at [196, 134] on span "[DATE]" at bounding box center [193, 137] width 23 height 8
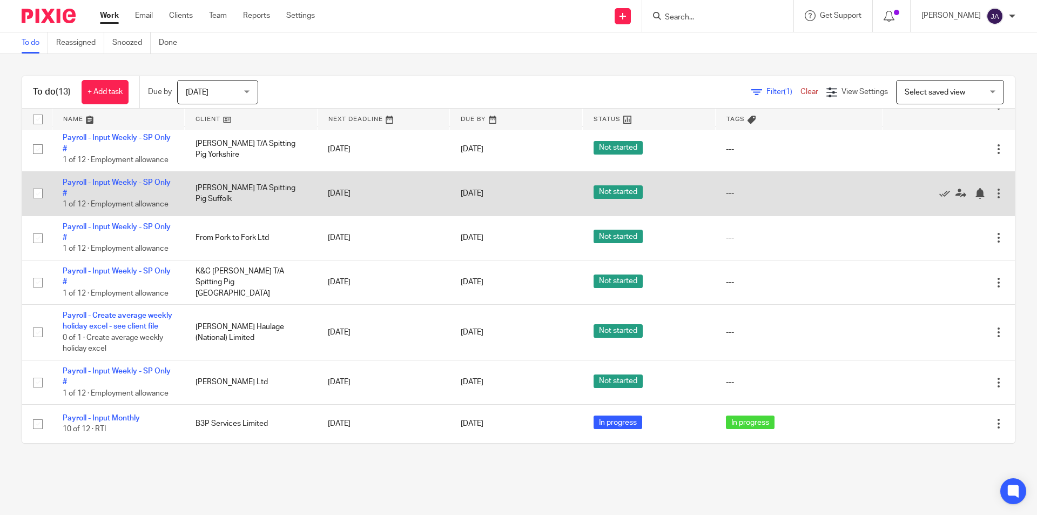
scroll to position [279, 0]
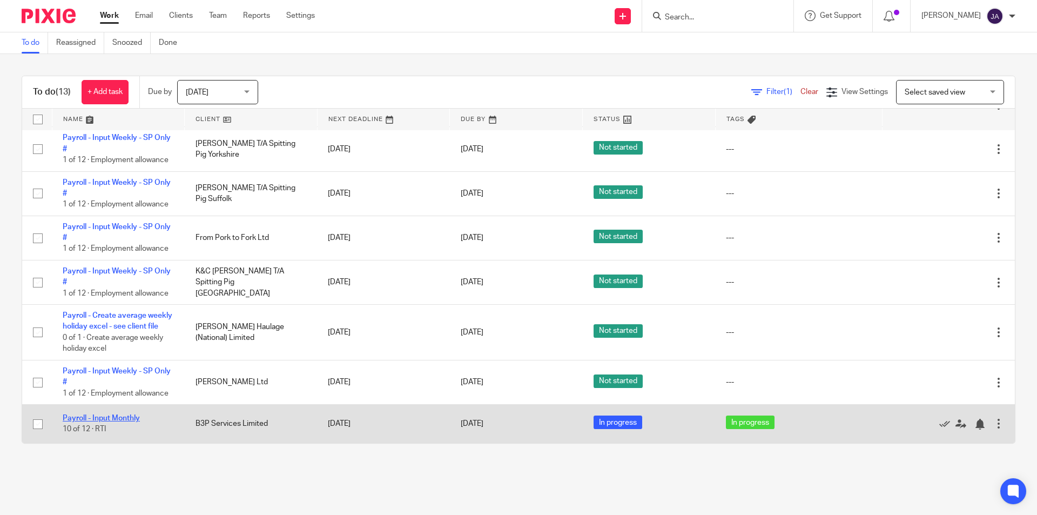
click at [126, 419] on link "Payroll - Input Monthly" at bounding box center [101, 418] width 77 height 8
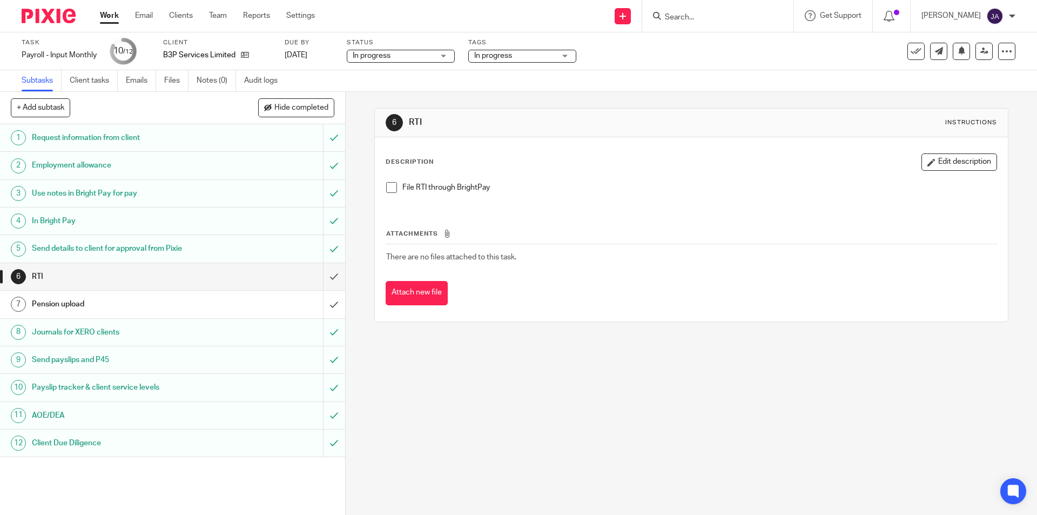
click at [512, 61] on span "In progress" at bounding box center [514, 55] width 81 height 11
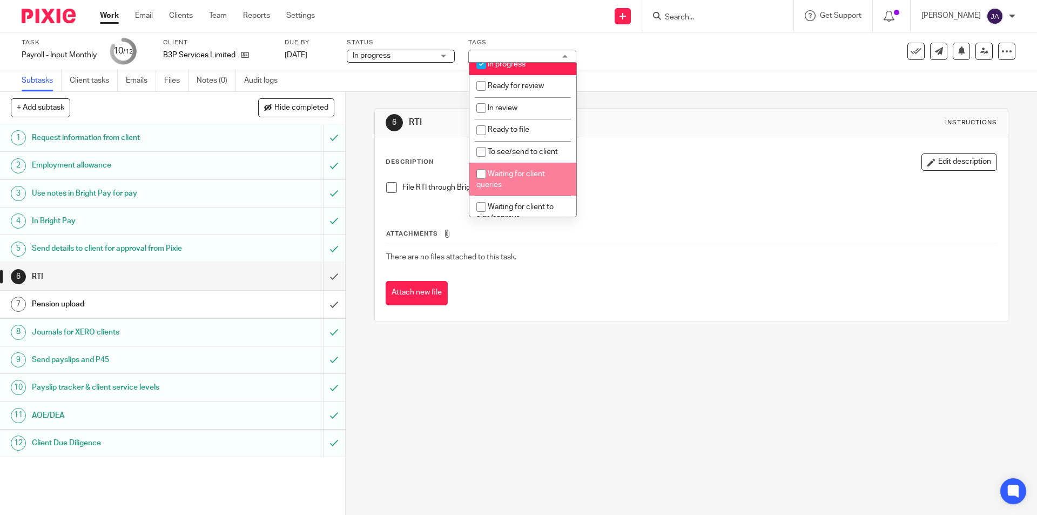
scroll to position [216, 0]
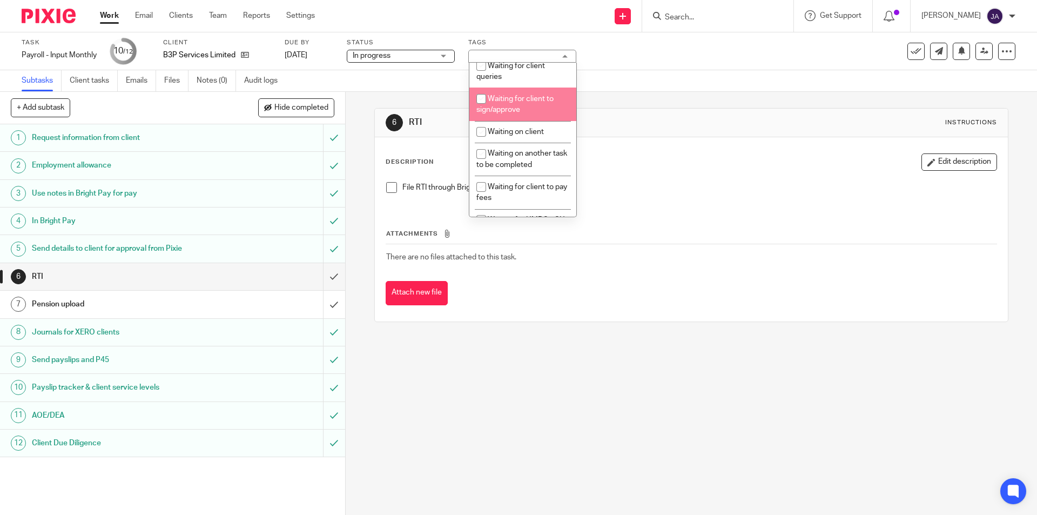
click at [508, 96] on span "Waiting for client to sign/approve" at bounding box center [515, 104] width 77 height 19
checkbox input "true"
click at [116, 16] on link "Work" at bounding box center [109, 15] width 19 height 11
